Goal: Information Seeking & Learning: Learn about a topic

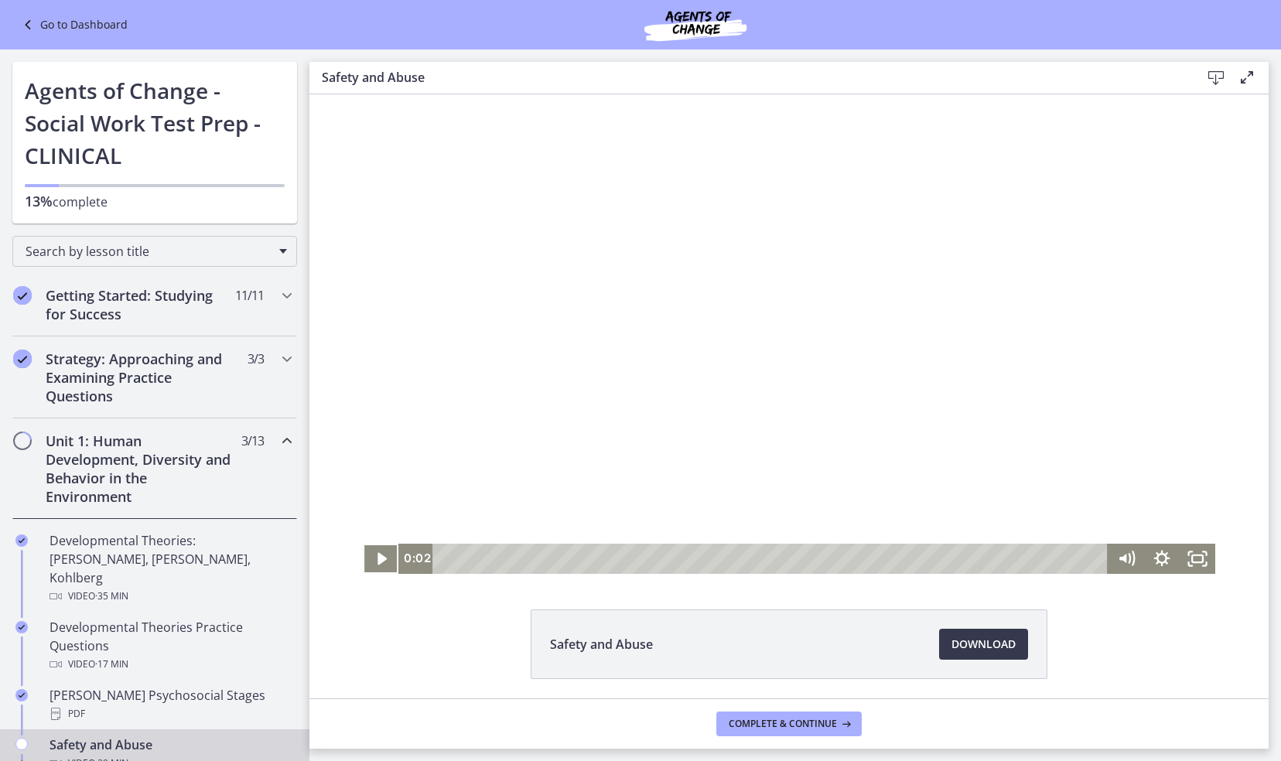
scroll to position [244, 0]
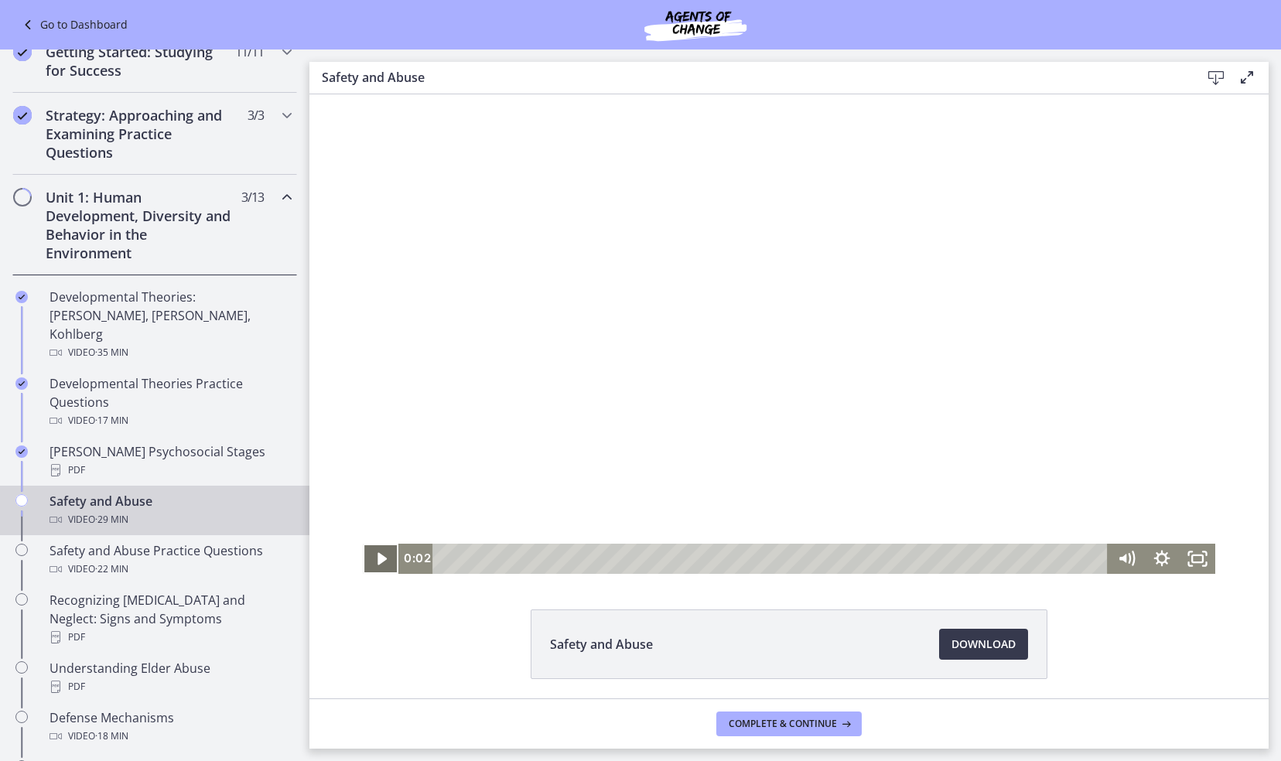
click at [373, 552] on icon "Play Video" at bounding box center [382, 559] width 36 height 30
drag, startPoint x: 1121, startPoint y: 461, endPoint x: 1121, endPoint y: 493, distance: 32.5
click at [1121, 493] on div "Volume" at bounding box center [1126, 493] width 12 height 12
click at [999, 639] on span "Download Opens in a new window" at bounding box center [983, 644] width 64 height 19
click at [376, 558] on icon "Pause" at bounding box center [381, 560] width 10 height 12
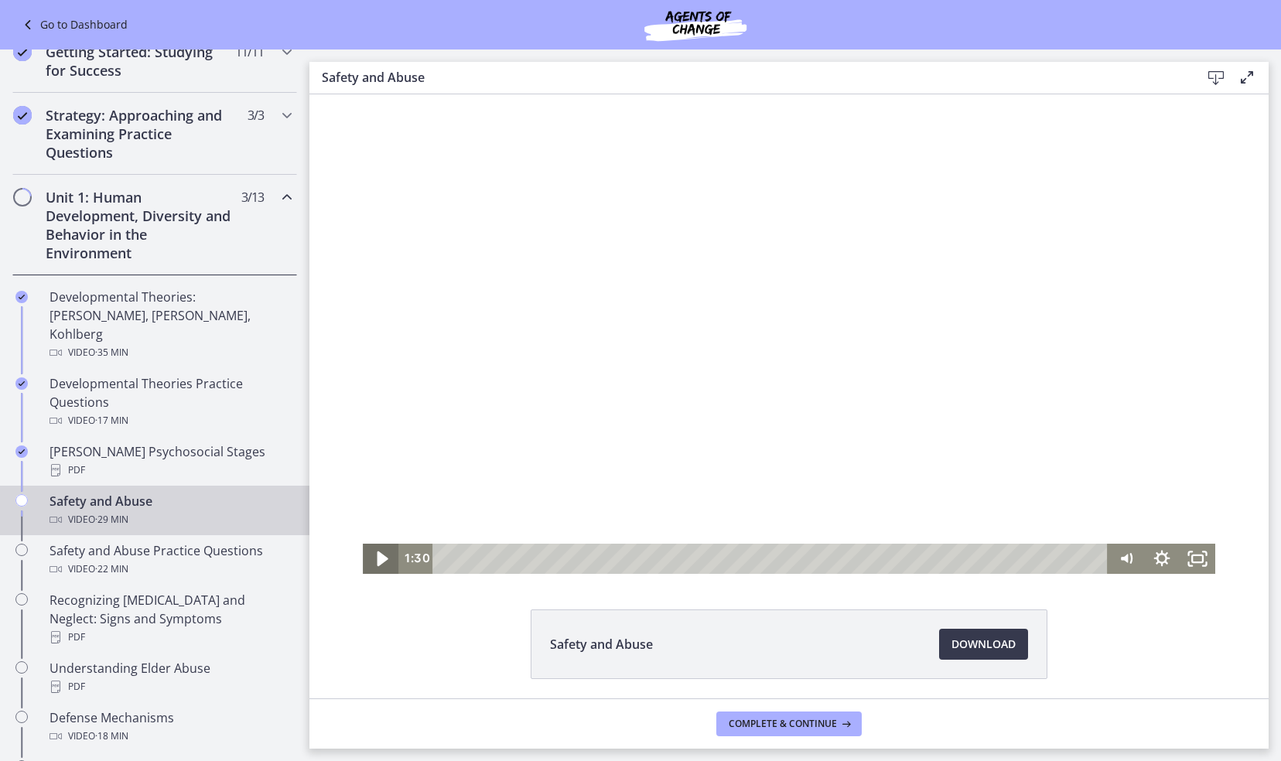
click at [371, 558] on icon "Play Video" at bounding box center [381, 559] width 43 height 36
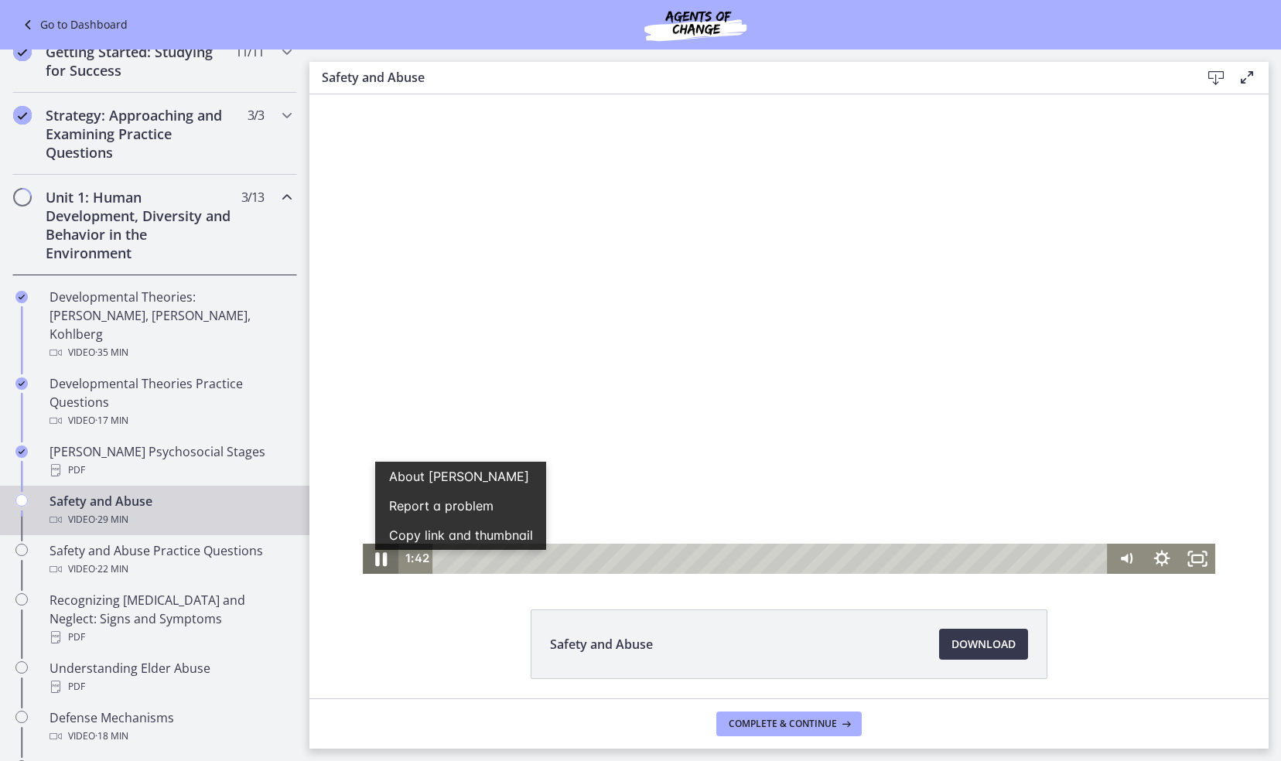
click at [368, 555] on icon "Pause" at bounding box center [380, 559] width 43 height 36
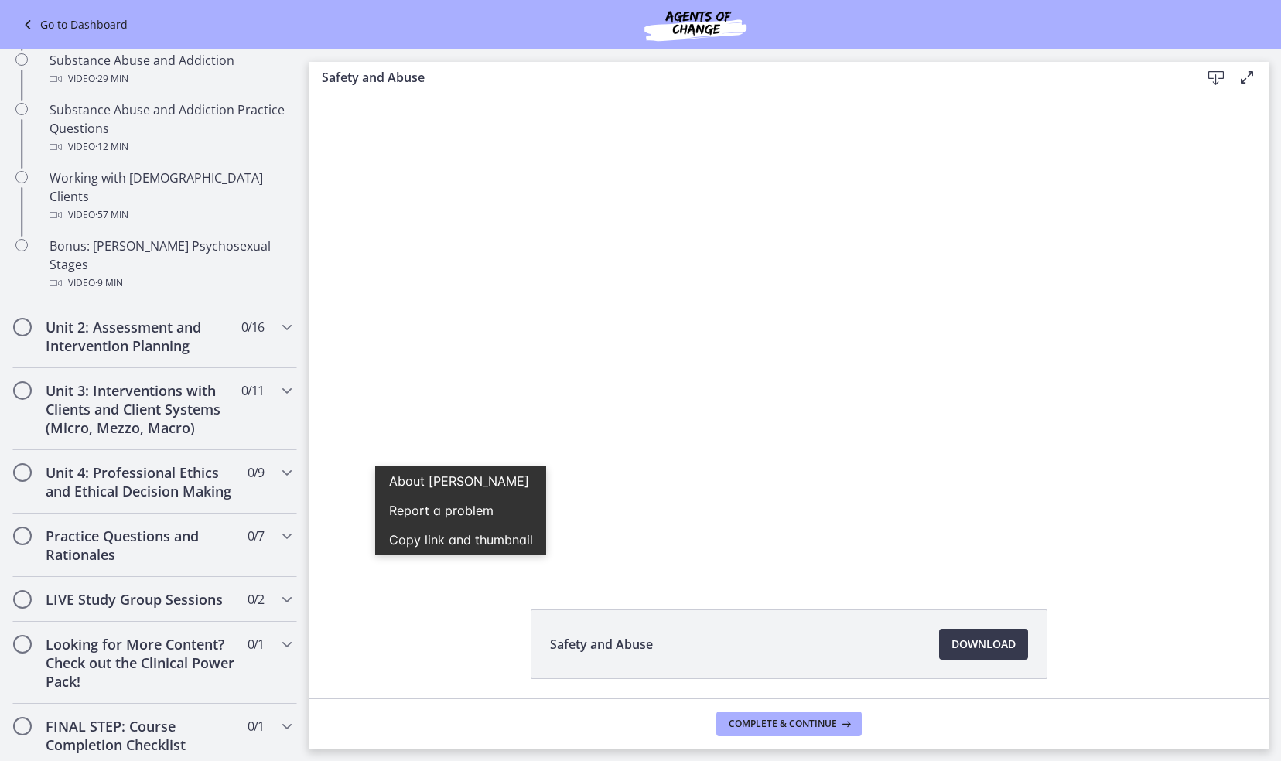
scroll to position [1009, 0]
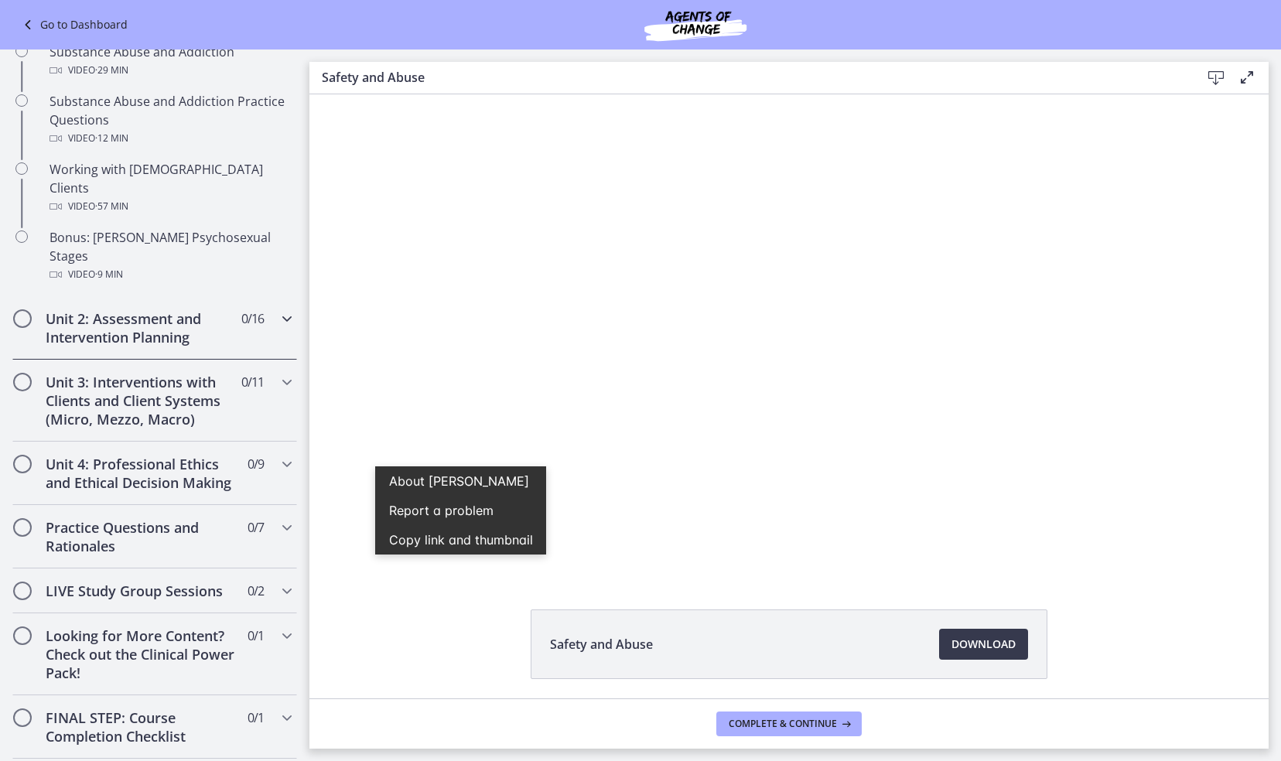
click at [159, 309] on h2 "Unit 2: Assessment and Intervention Planning" at bounding box center [140, 327] width 189 height 37
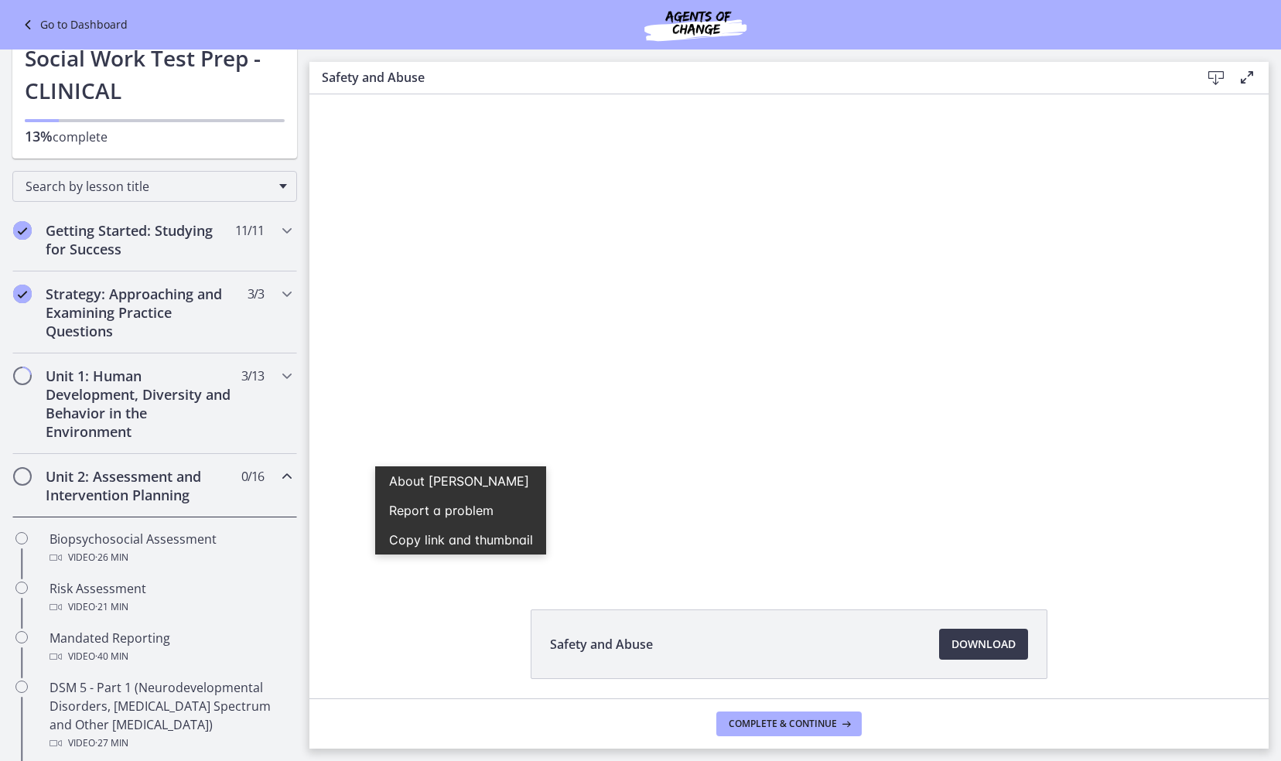
scroll to position [60, 0]
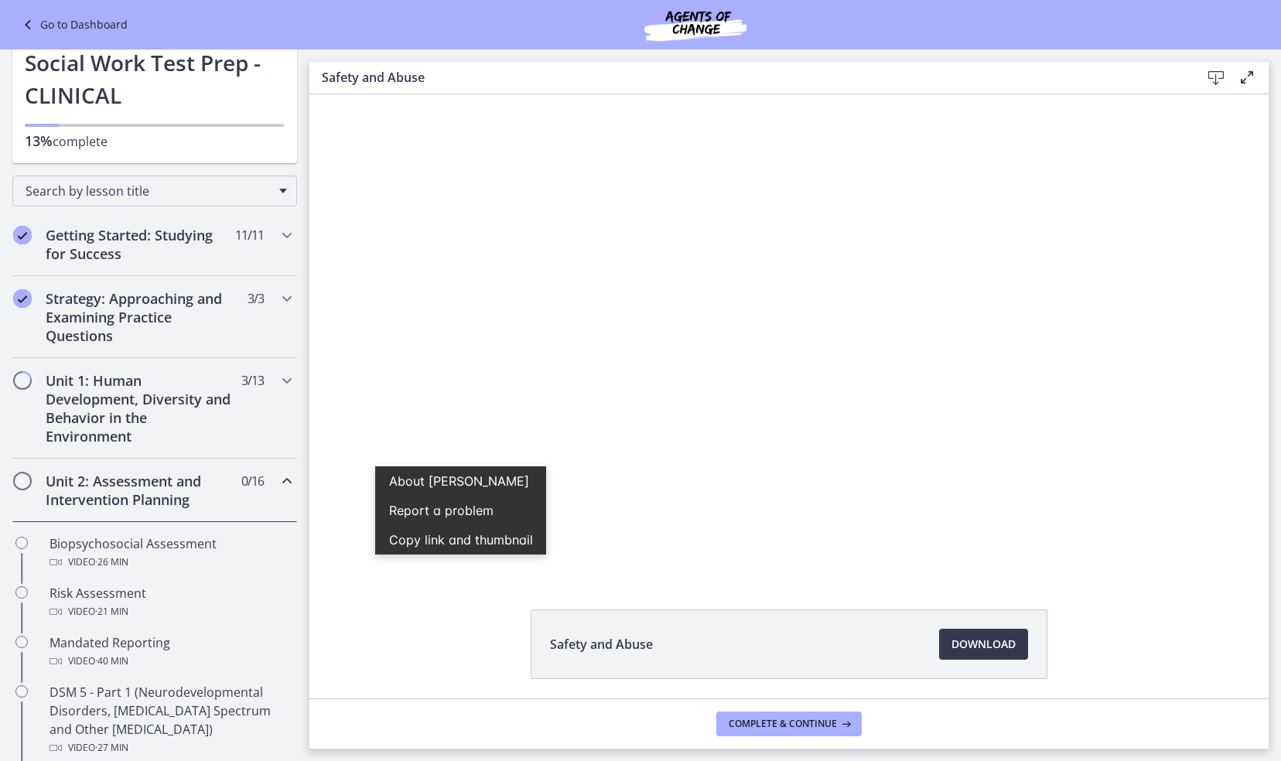
click at [138, 490] on h2 "Unit 2: Assessment and Intervention Planning" at bounding box center [140, 490] width 189 height 37
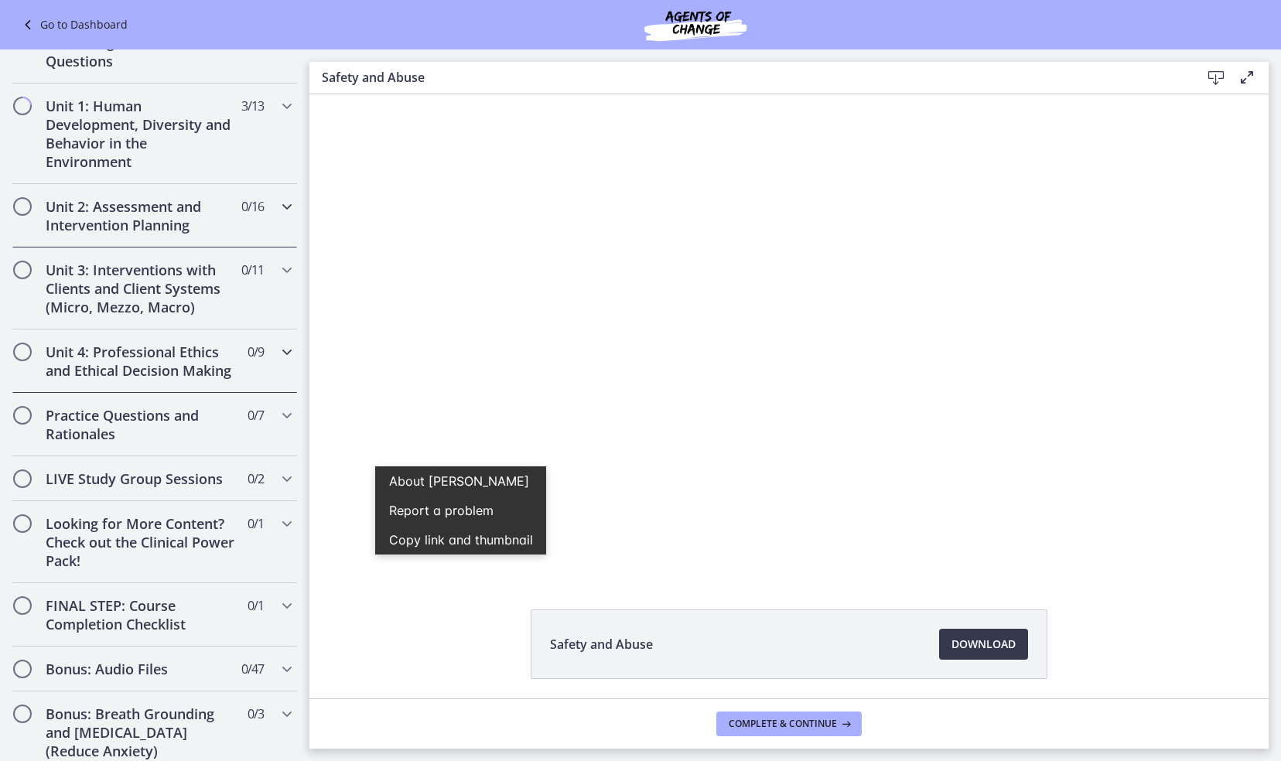
scroll to position [337, 0]
click at [192, 435] on h2 "Practice Questions and Rationales" at bounding box center [140, 422] width 189 height 37
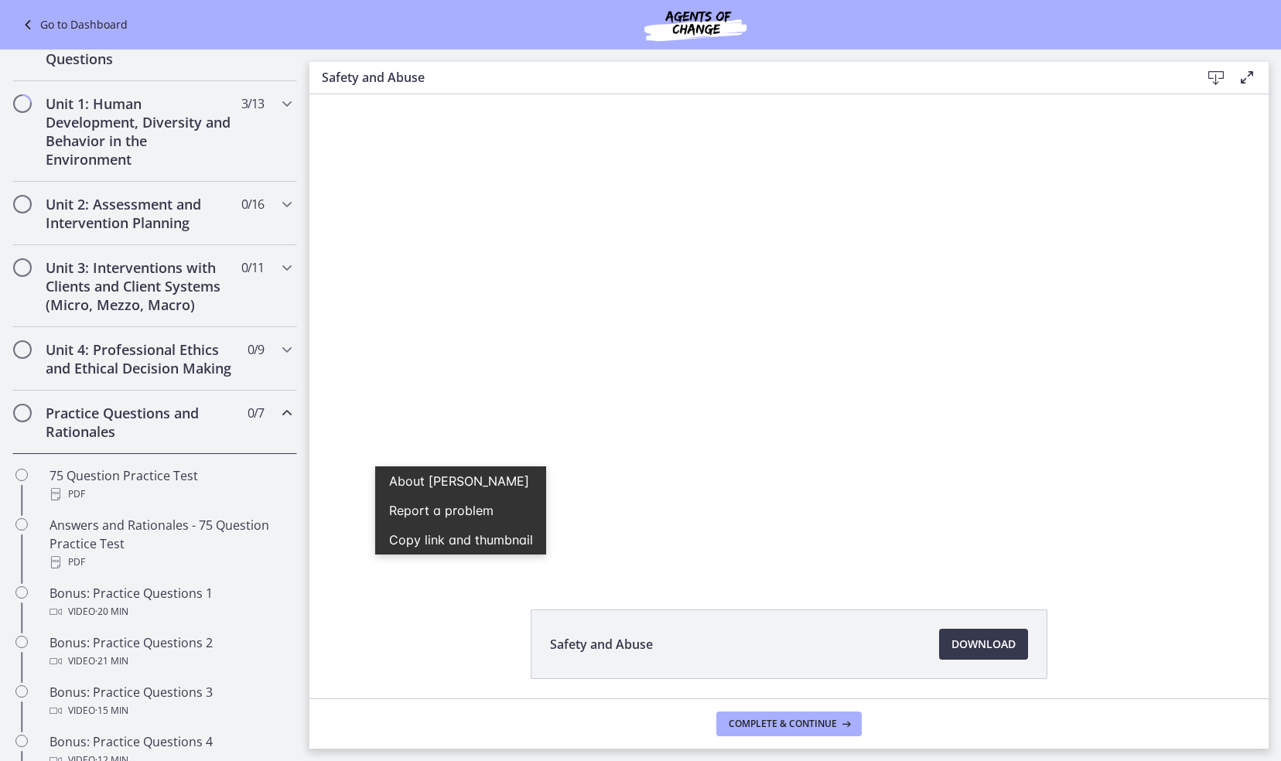
click at [179, 441] on h2 "Practice Questions and Rationales" at bounding box center [140, 422] width 189 height 37
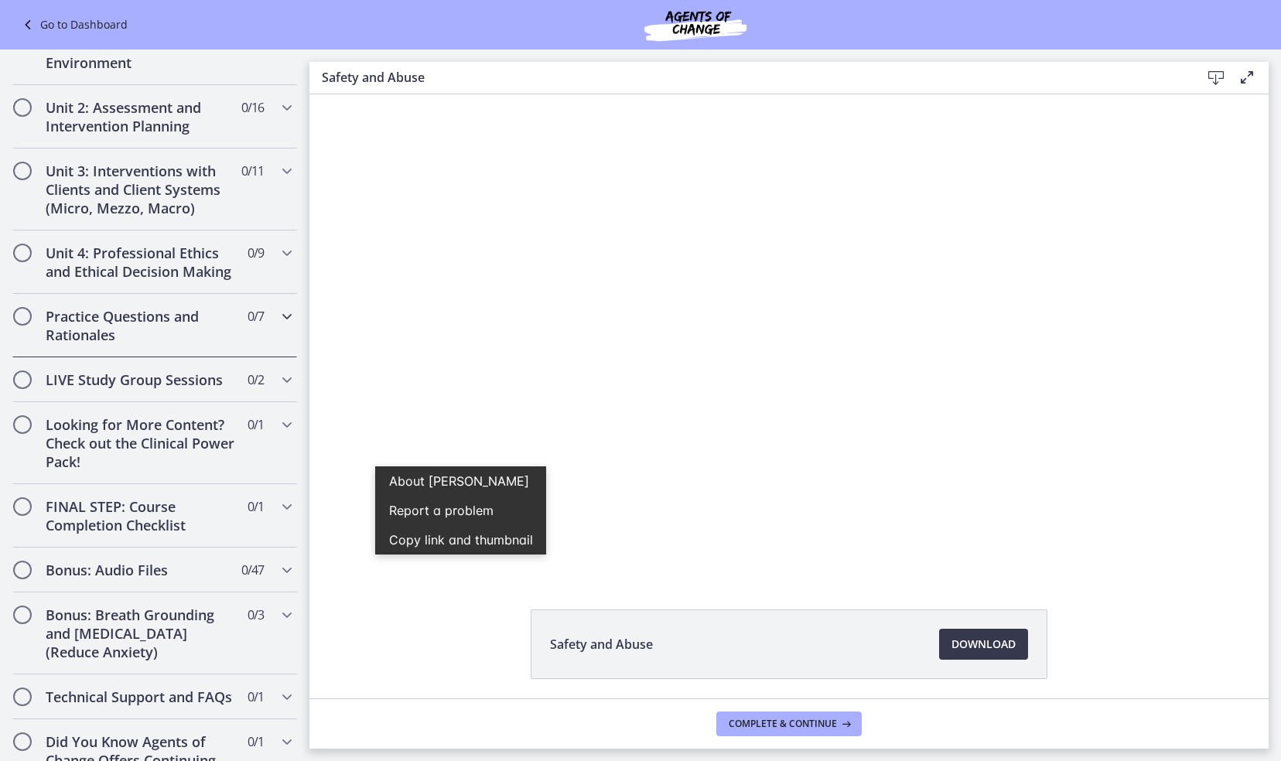
scroll to position [436, 0]
click at [210, 387] on h2 "LIVE Study Group Sessions" at bounding box center [140, 377] width 189 height 19
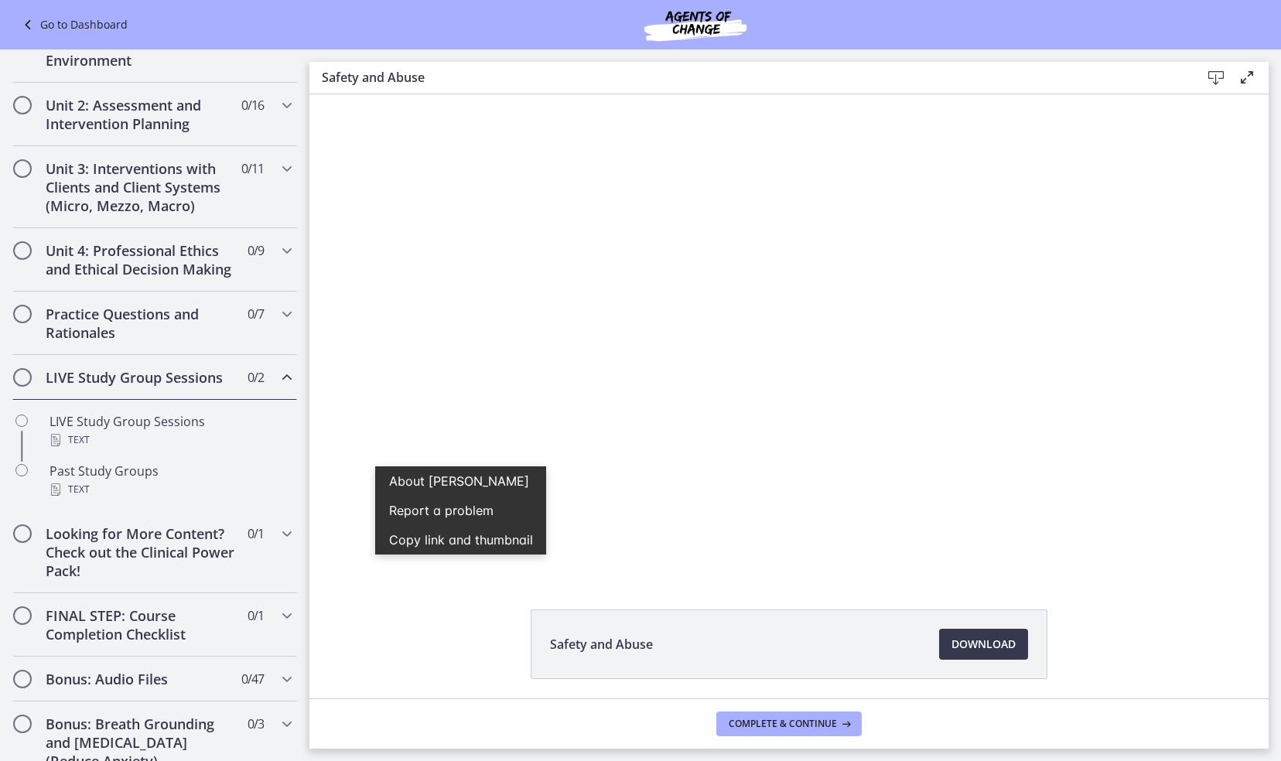
click at [169, 387] on h2 "LIVE Study Group Sessions" at bounding box center [140, 377] width 189 height 19
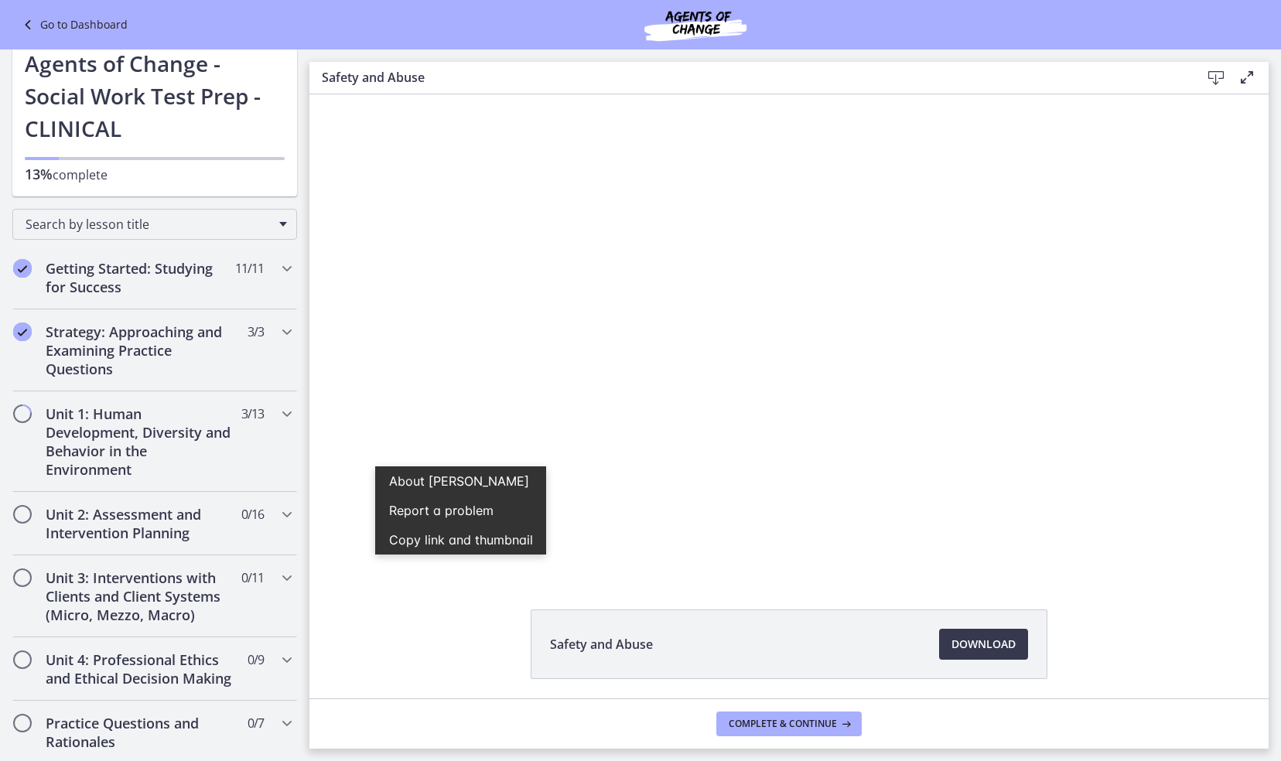
scroll to position [0, 0]
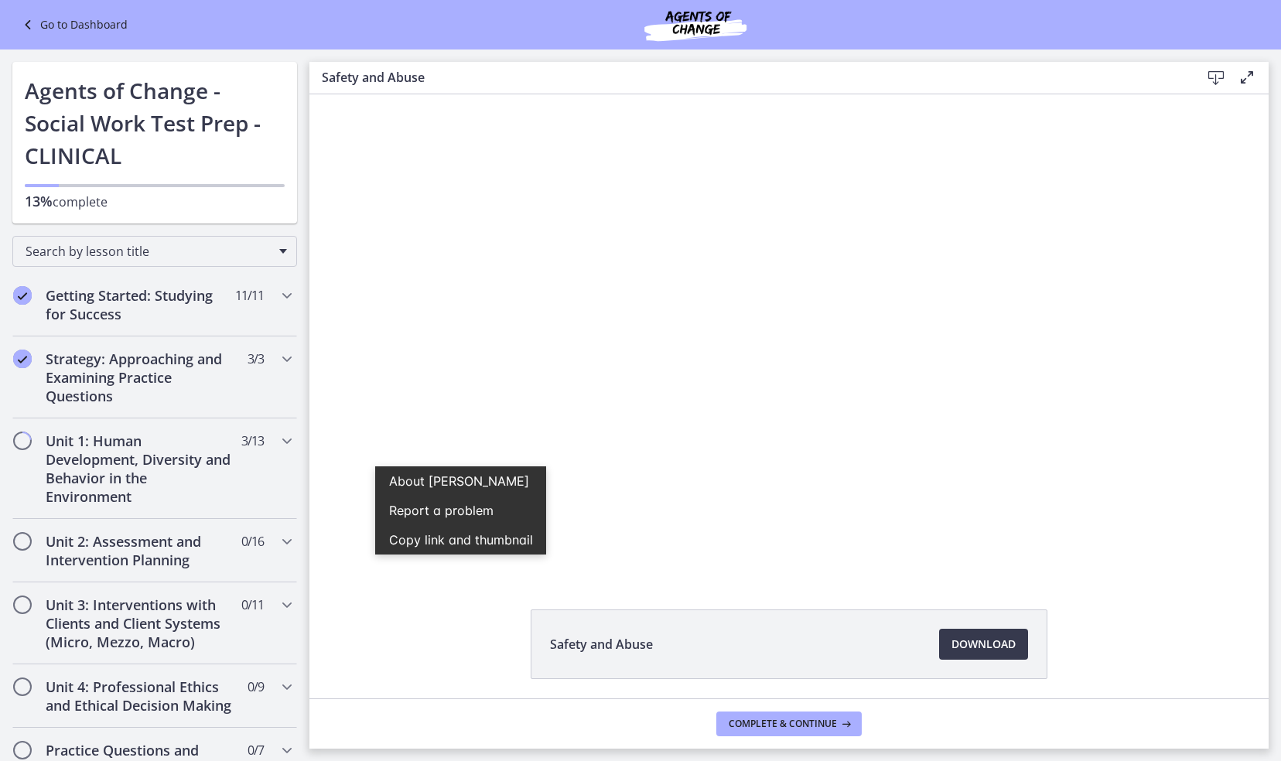
click at [401, 614] on div "Safety and Abuse Download Opens in a new window" at bounding box center [788, 681] width 959 height 144
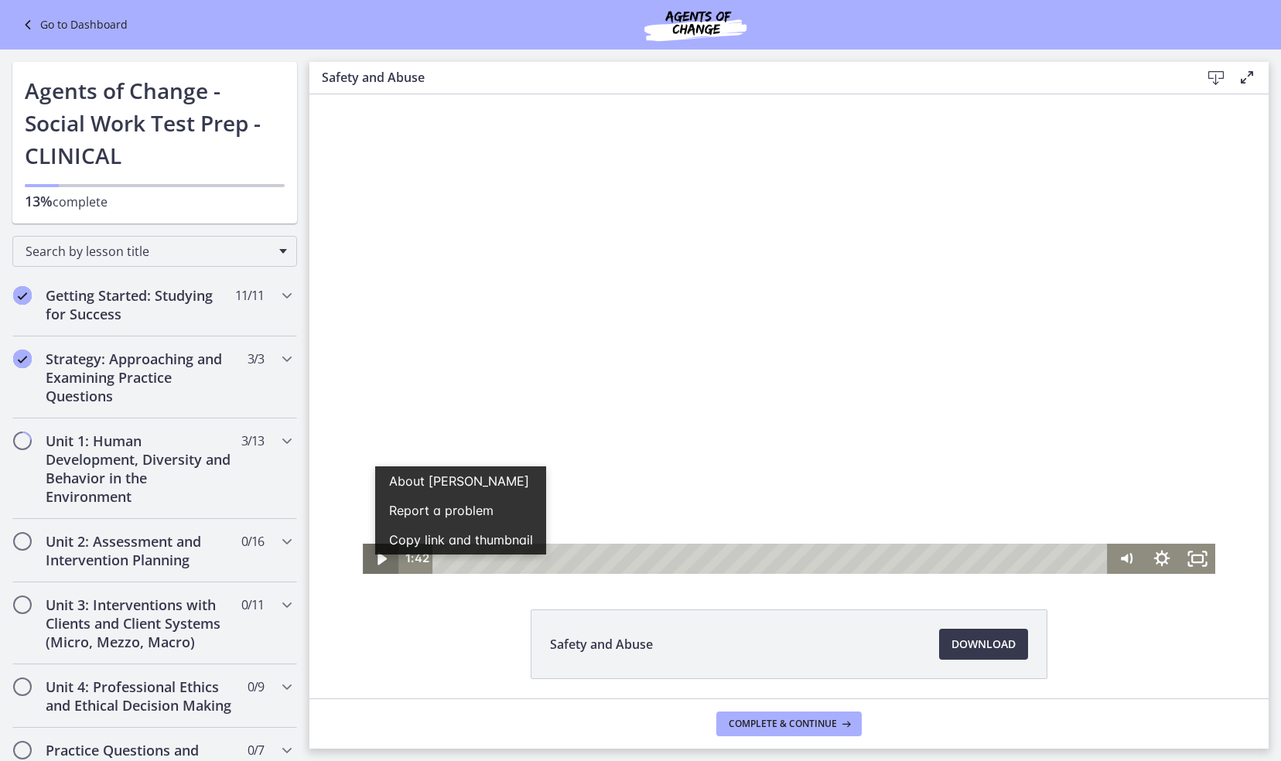
click at [370, 558] on icon "Play Video" at bounding box center [382, 559] width 36 height 30
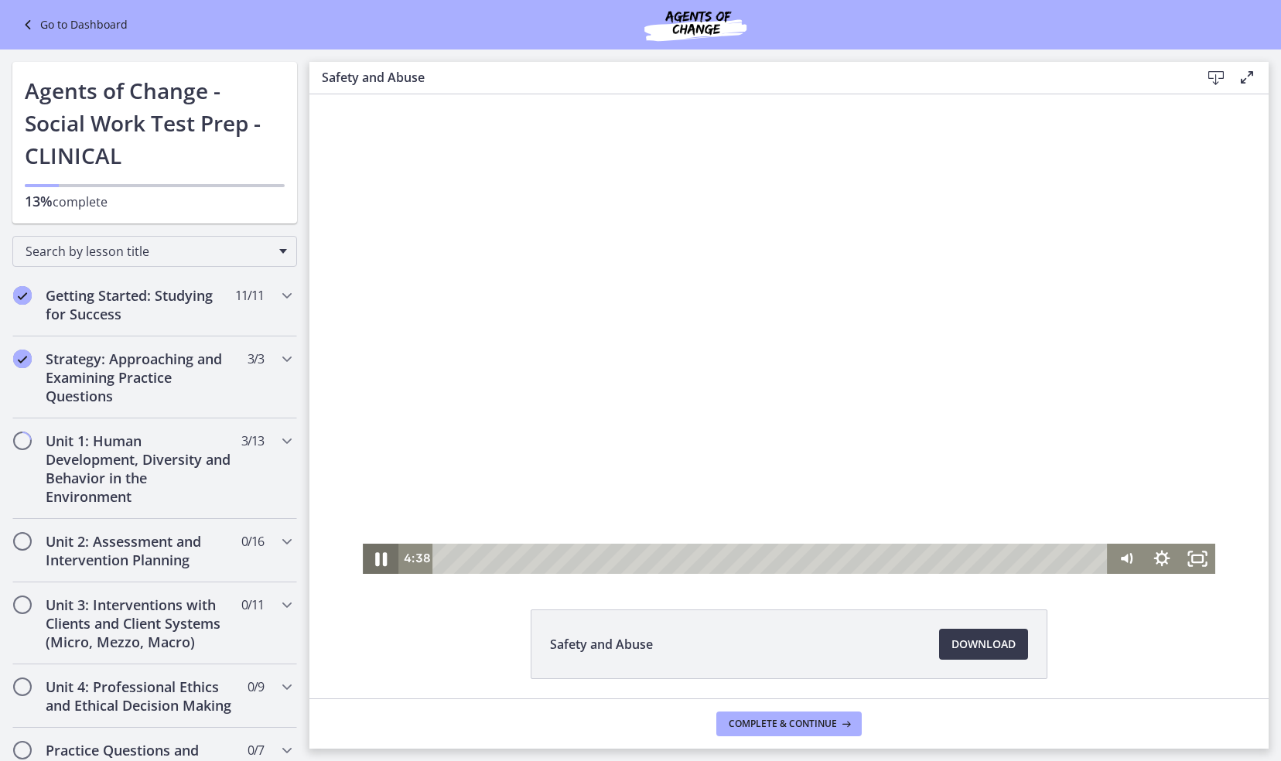
click at [376, 543] on icon "Pause" at bounding box center [380, 559] width 43 height 36
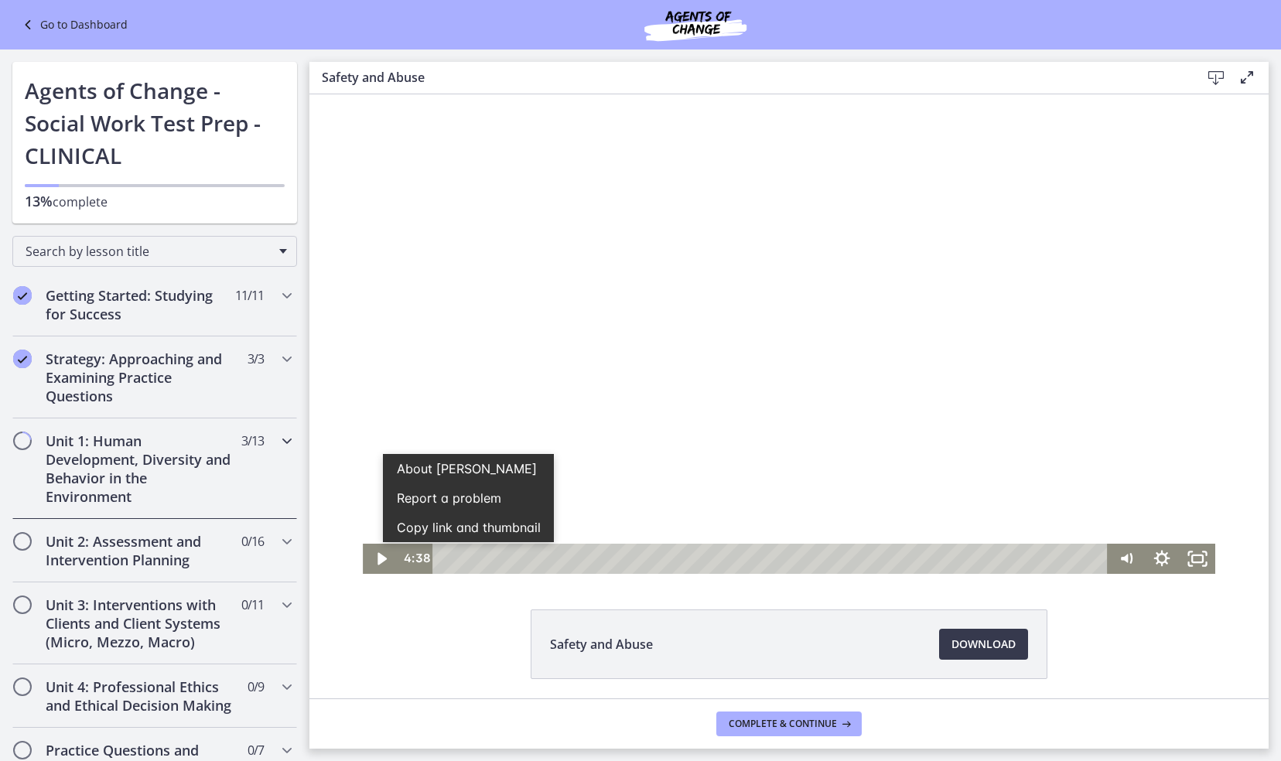
click at [240, 452] on div "Unit 1: Human Development, Diversity and Behavior in the Environment 3 / 13 Com…" at bounding box center [154, 468] width 285 height 101
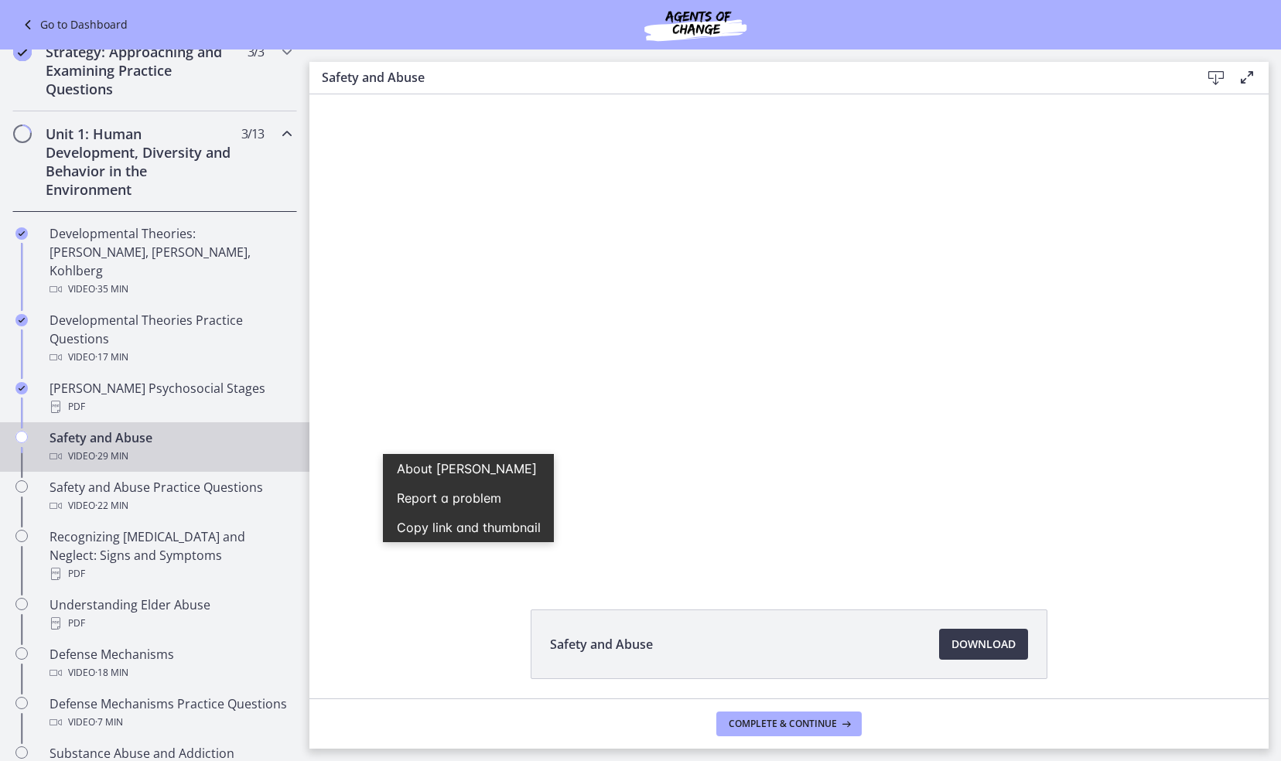
scroll to position [292, 0]
